Goal: Obtain resource: Download file/media

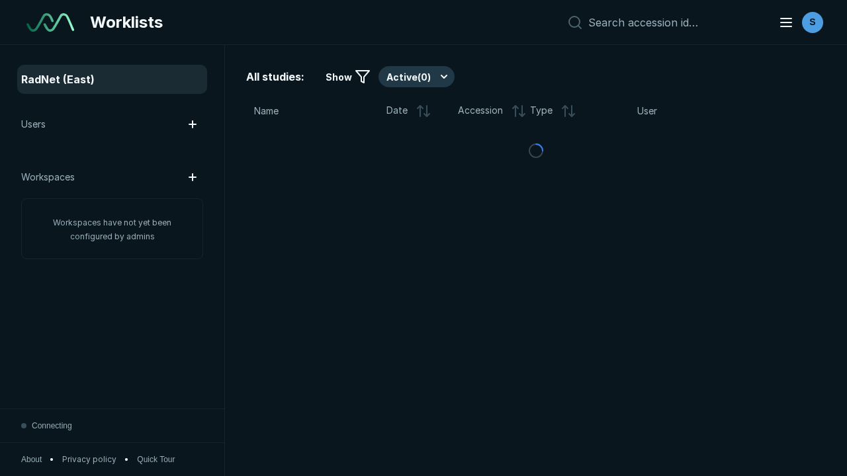
scroll to position [3613, 5511]
